Goal: Navigation & Orientation: Understand site structure

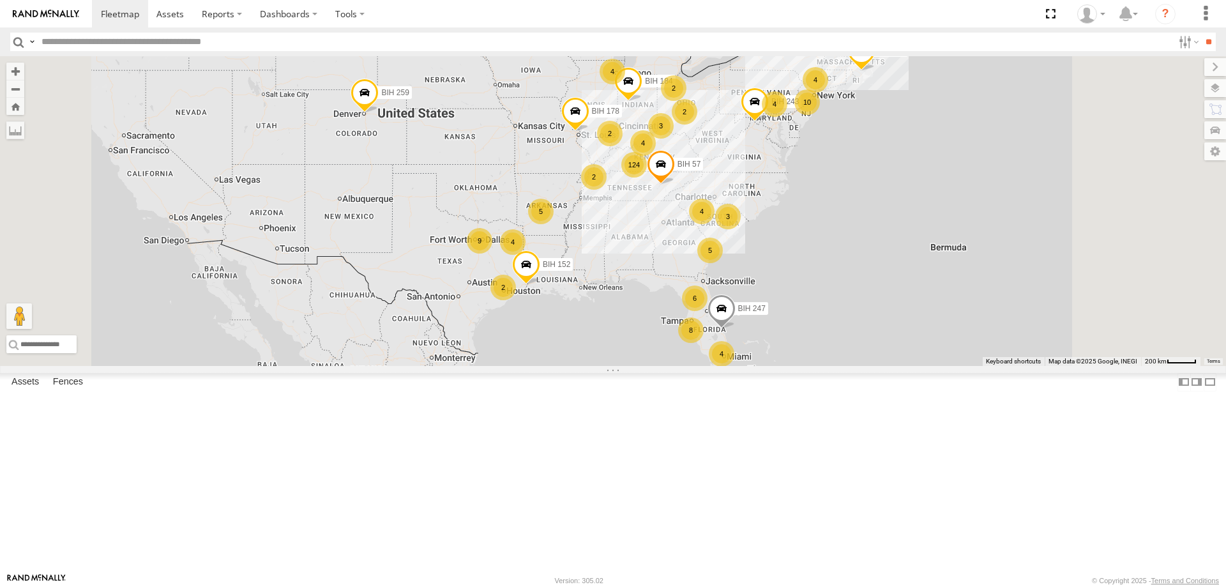
click at [572, 13] on section at bounding box center [657, 13] width 1131 height 27
click at [1218, 84] on label at bounding box center [1203, 88] width 47 height 18
click at [0, 0] on span "Basemaps" at bounding box center [0, 0] width 0 height 0
click at [0, 0] on span "Satellite + Roadmap" at bounding box center [0, 0] width 0 height 0
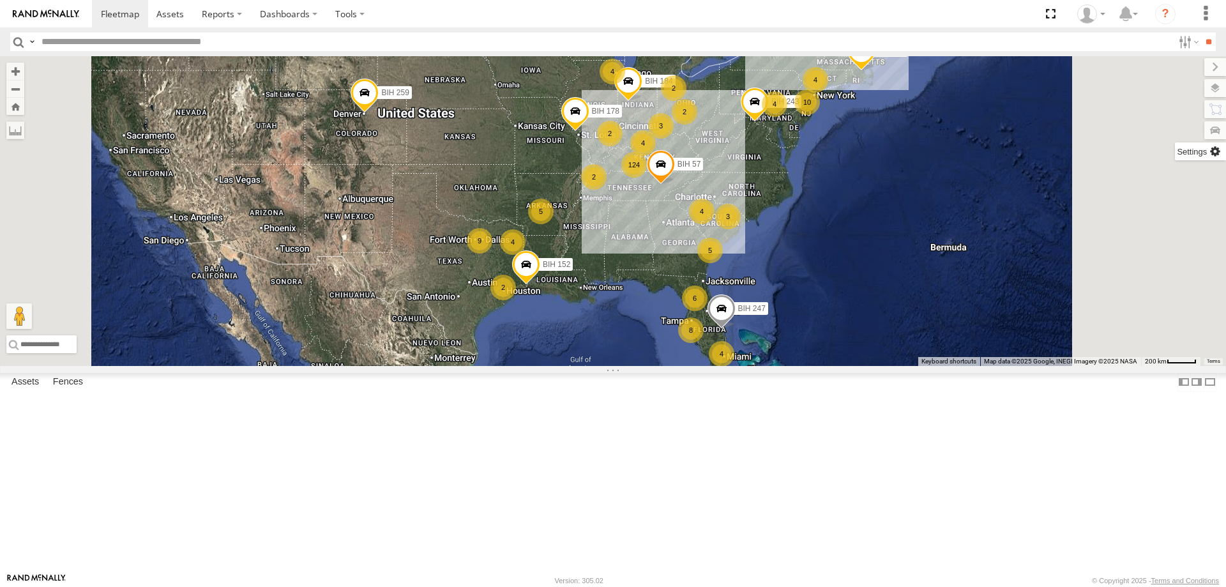
click at [1175, 151] on label at bounding box center [1200, 151] width 51 height 18
click at [0, 0] on span "Show Mouse Coordinates" at bounding box center [0, 0] width 0 height 0
click at [1184, 61] on label at bounding box center [1205, 67] width 43 height 18
click at [616, 25] on section at bounding box center [657, 13] width 1131 height 27
click at [526, 12] on section at bounding box center [657, 13] width 1131 height 27
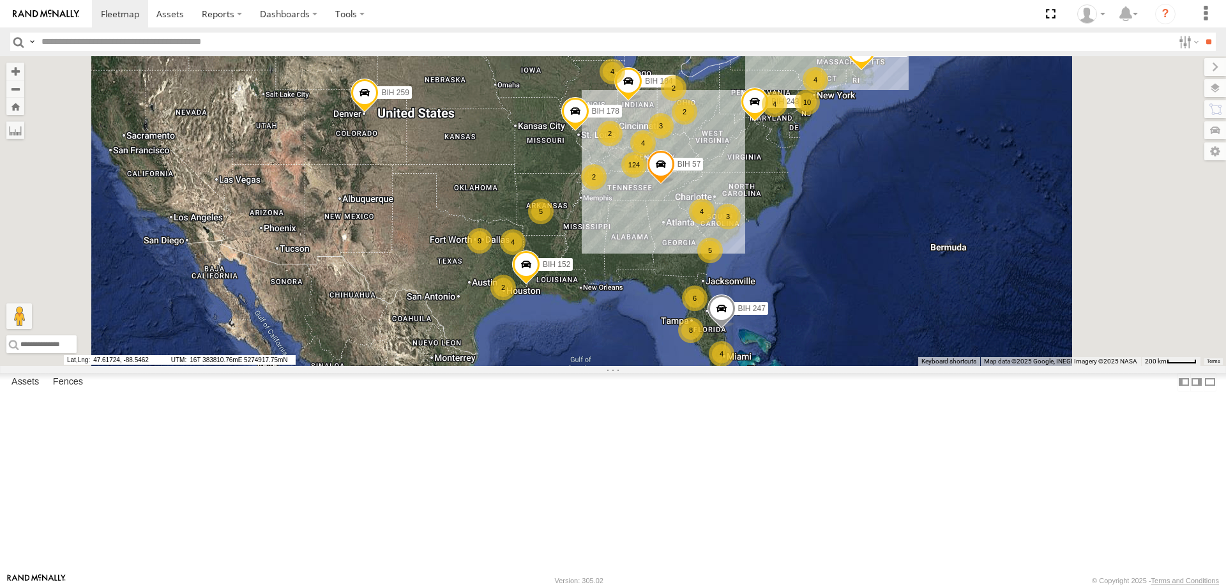
click at [526, 12] on section at bounding box center [657, 13] width 1131 height 27
click at [542, 10] on section at bounding box center [657, 13] width 1131 height 27
click at [715, 12] on section at bounding box center [657, 13] width 1131 height 27
click at [646, 163] on div "8 BIH 161 124 4 2 10 3 9 4 6 4 4 3 BIH 184 2 BIH 57 4 4 BIH 243 5 BIH 259 2 2 2…" at bounding box center [613, 211] width 1226 height 310
click at [611, 22] on section at bounding box center [657, 13] width 1131 height 27
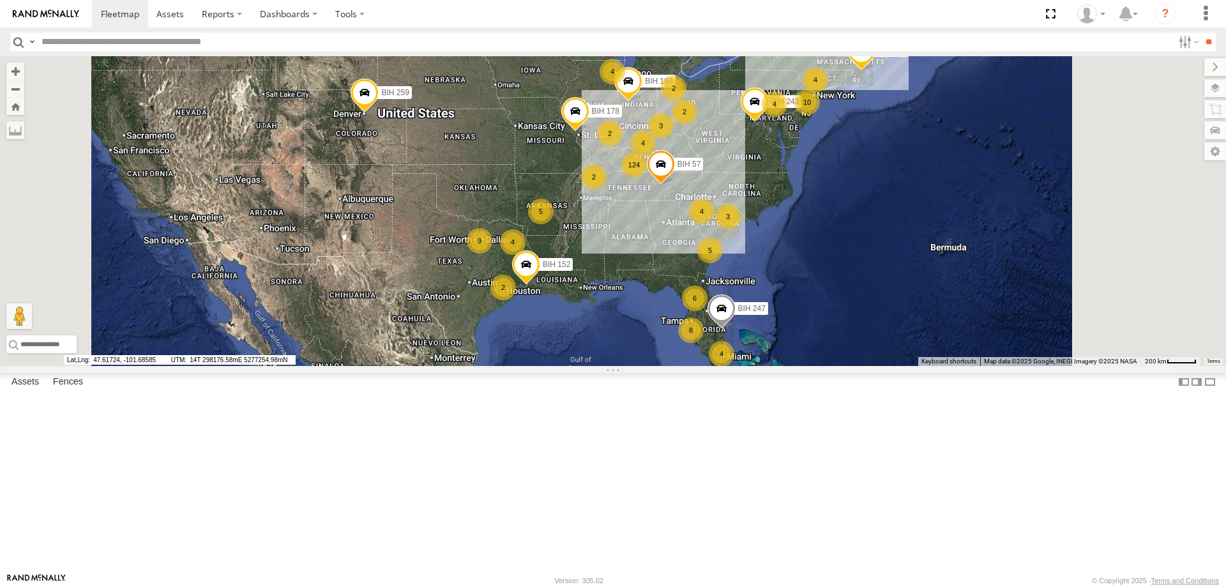
click at [565, 22] on section at bounding box center [657, 13] width 1131 height 27
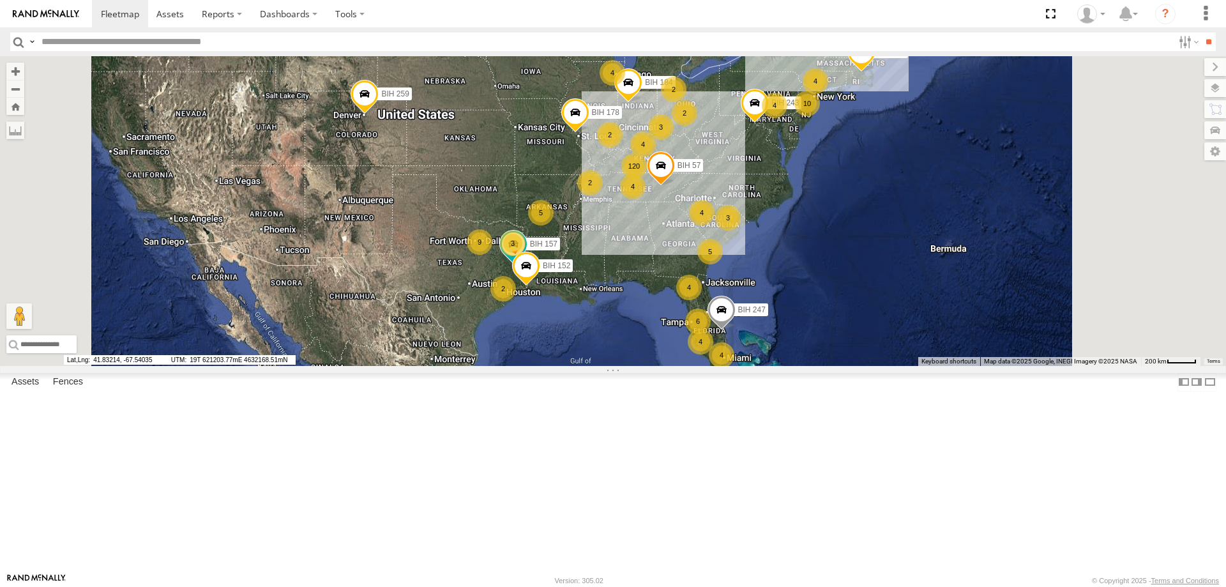
drag, startPoint x: 754, startPoint y: 15, endPoint x: 775, endPoint y: 6, distance: 22.9
click at [755, 16] on section at bounding box center [657, 13] width 1131 height 27
click at [708, 11] on section at bounding box center [657, 13] width 1131 height 27
click at [675, 20] on section at bounding box center [657, 13] width 1131 height 27
click at [723, 9] on section at bounding box center [657, 13] width 1131 height 27
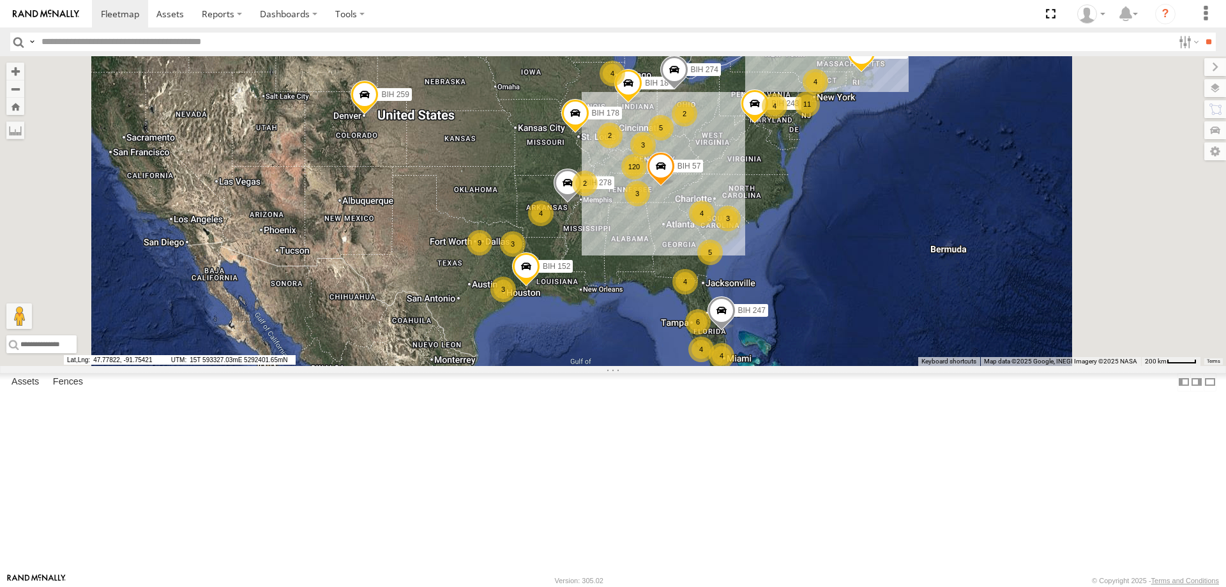
click at [761, 8] on section at bounding box center [657, 13] width 1131 height 27
